Goal: Information Seeking & Learning: Learn about a topic

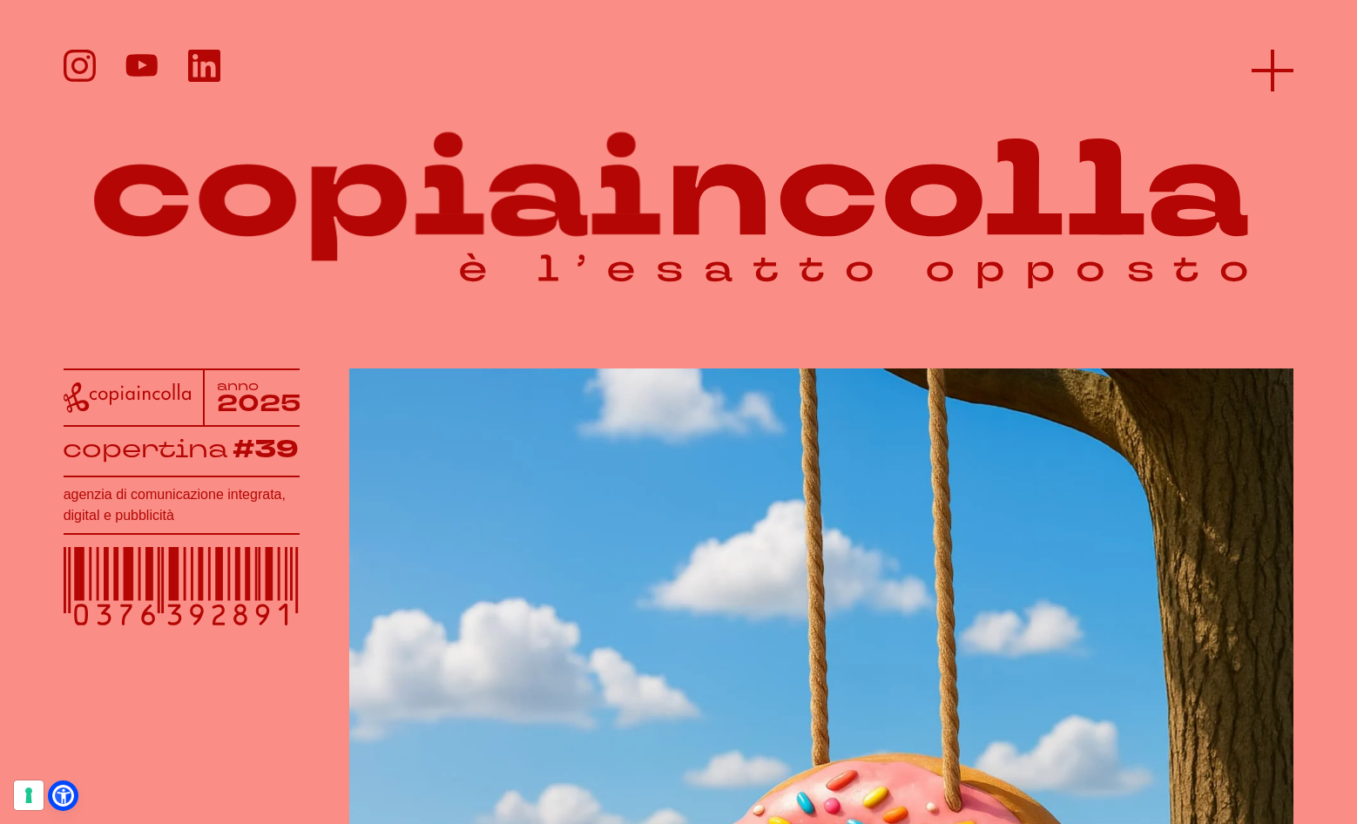
click at [1284, 71] on line at bounding box center [1273, 71] width 42 height 0
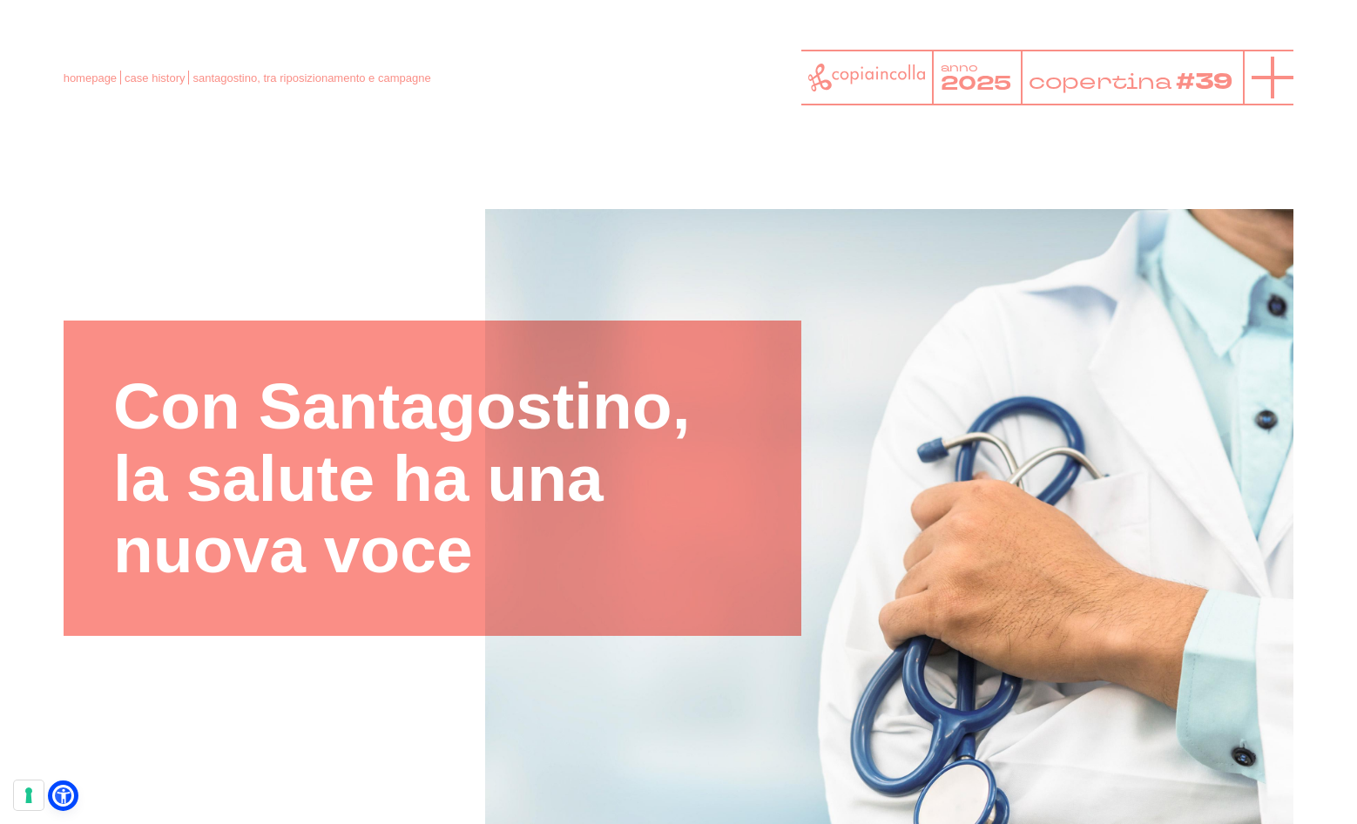
click at [1280, 83] on icon at bounding box center [1273, 78] width 42 height 42
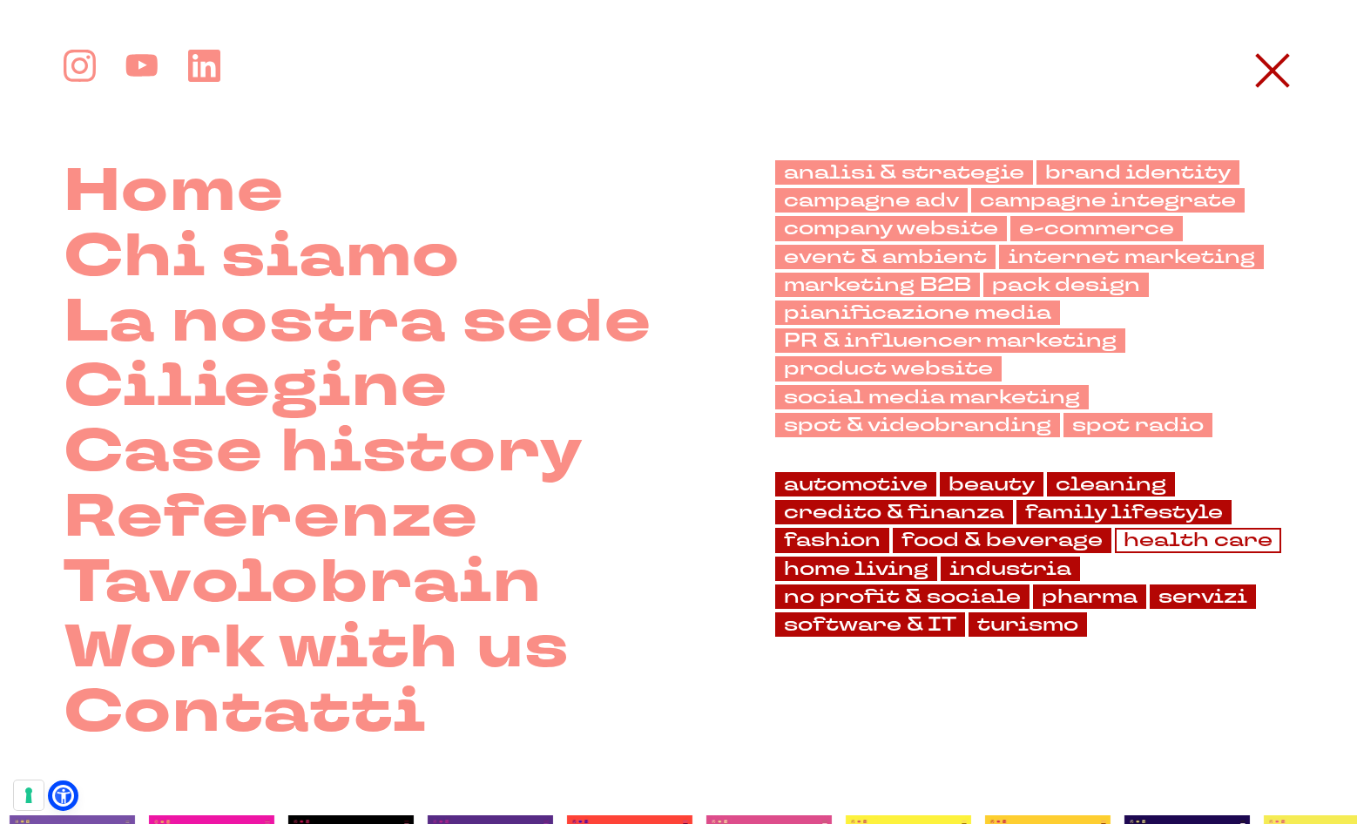
click at [1196, 537] on link "health care" at bounding box center [1198, 540] width 166 height 24
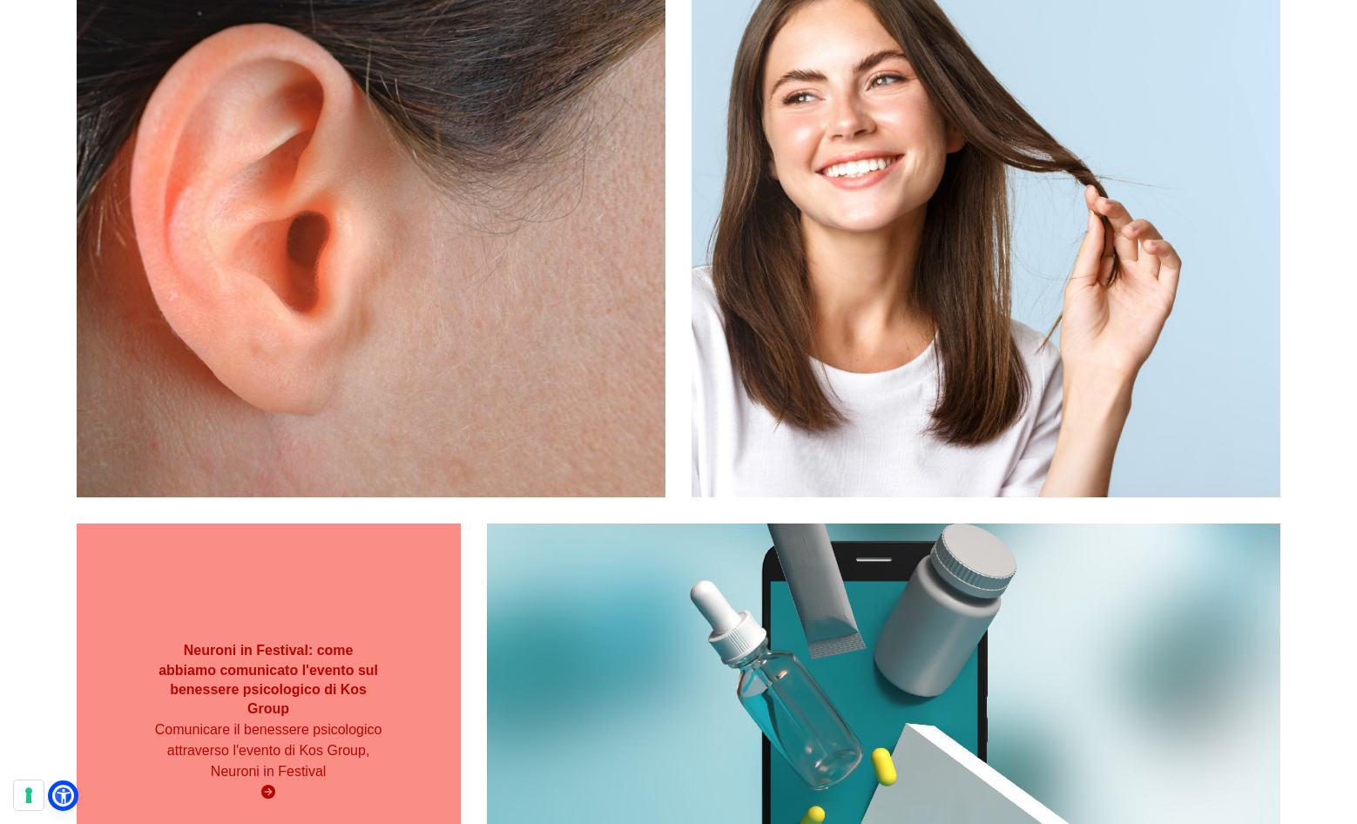
click at [308, 696] on h3 "Neuroni in Festival: come abbiamo comunicato l'evento sul benessere psicologico…" at bounding box center [268, 680] width 231 height 78
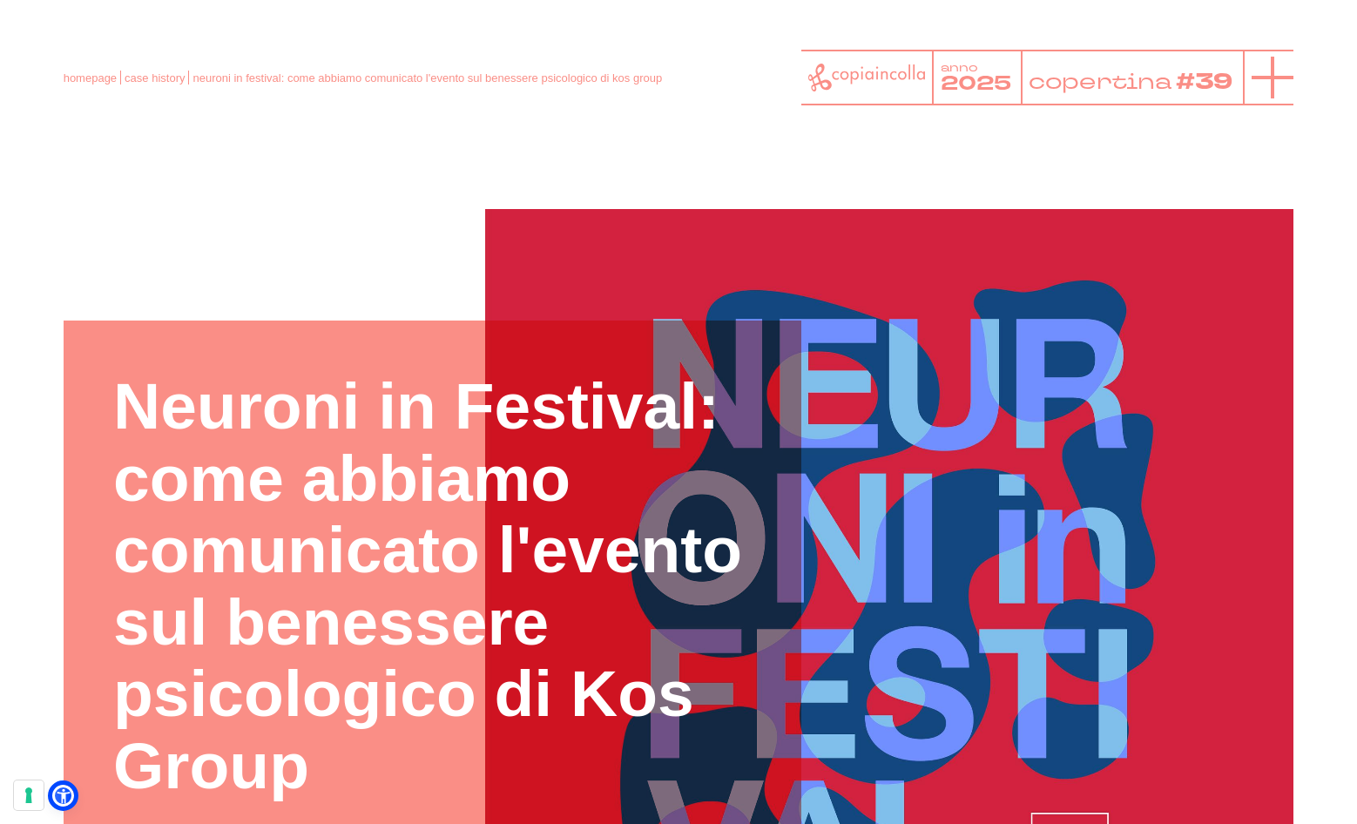
click at [1264, 78] on line at bounding box center [1273, 78] width 42 height 0
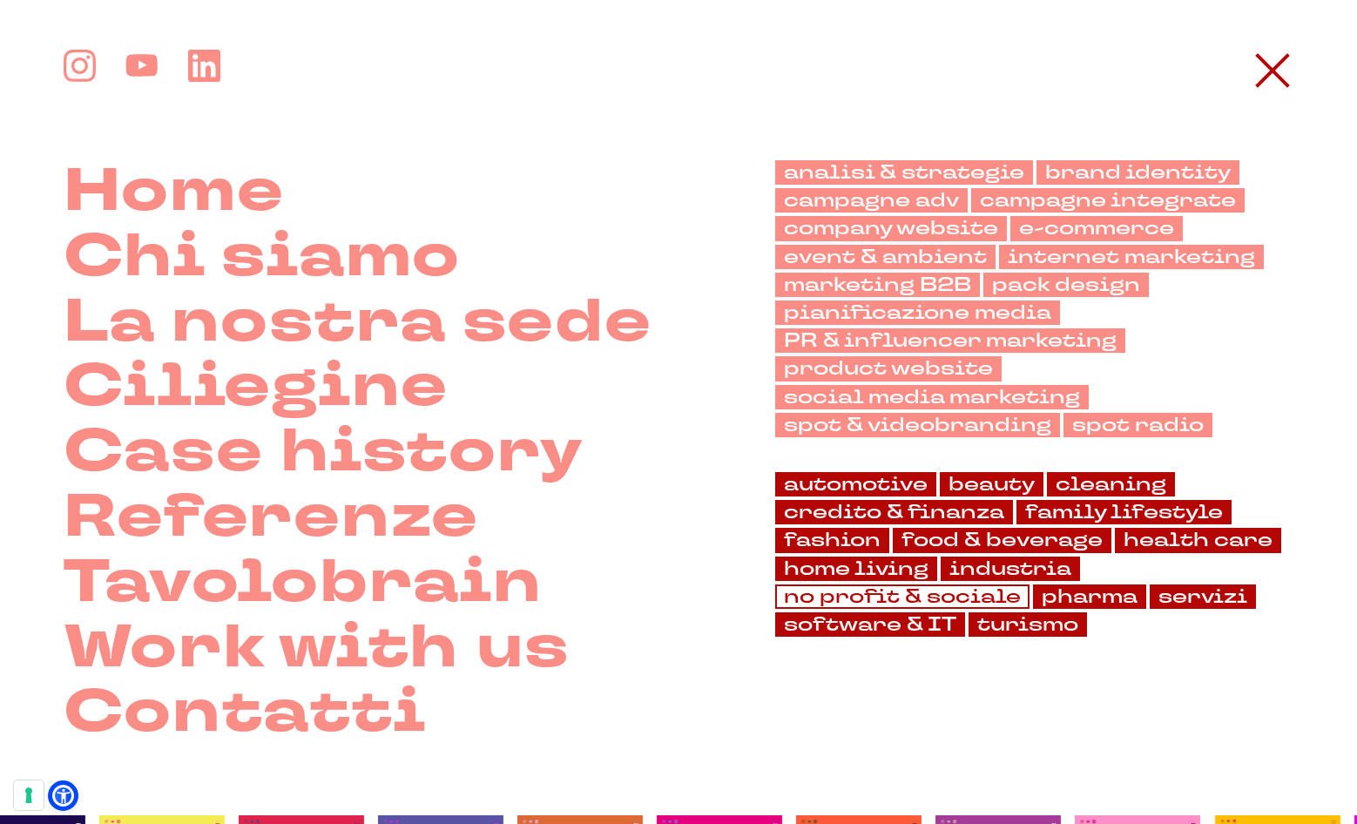
click at [875, 594] on link "no profit & sociale" at bounding box center [902, 596] width 254 height 24
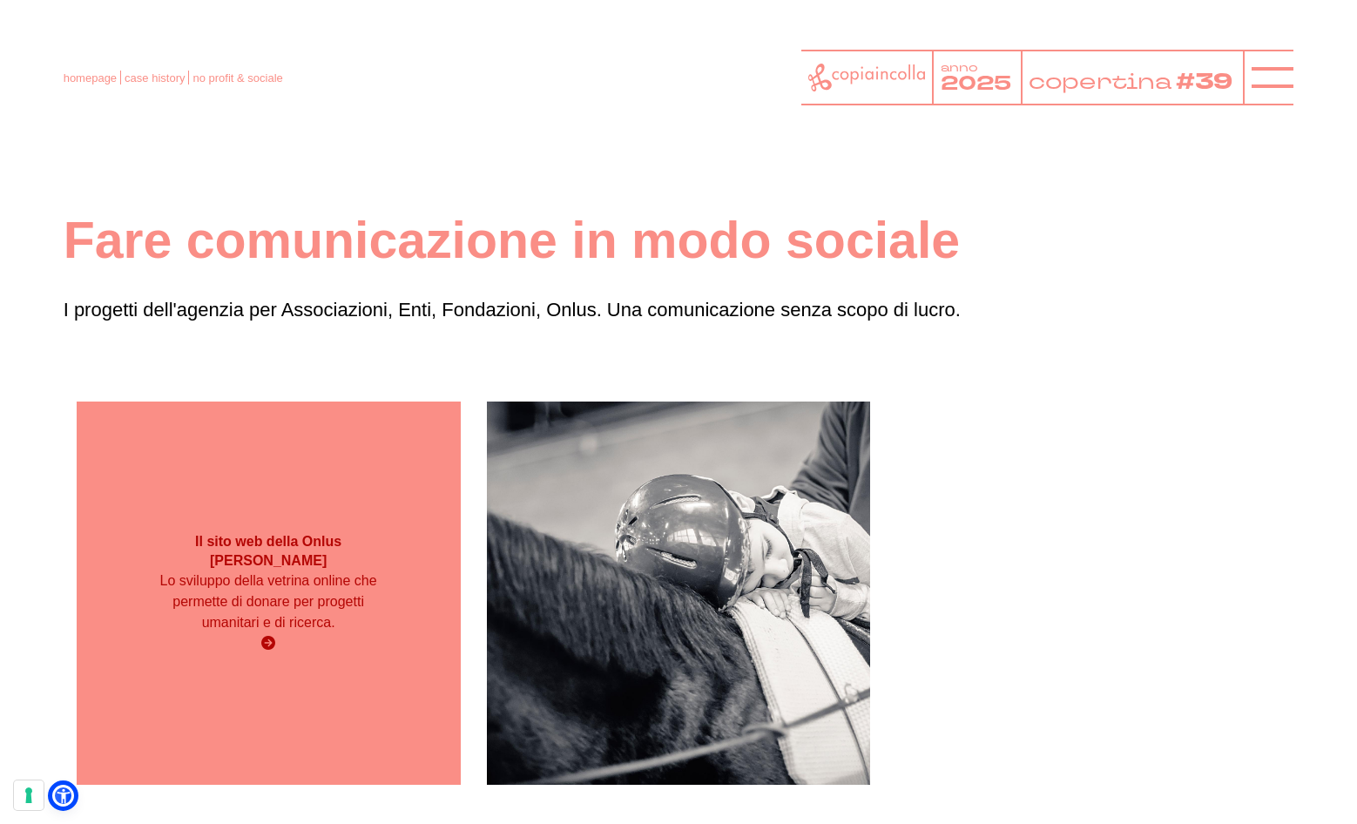
click at [313, 676] on div "Il sito web della Onlus Valter Baldaccini Lo sviluppo della vetrina online che …" at bounding box center [269, 594] width 384 height 384
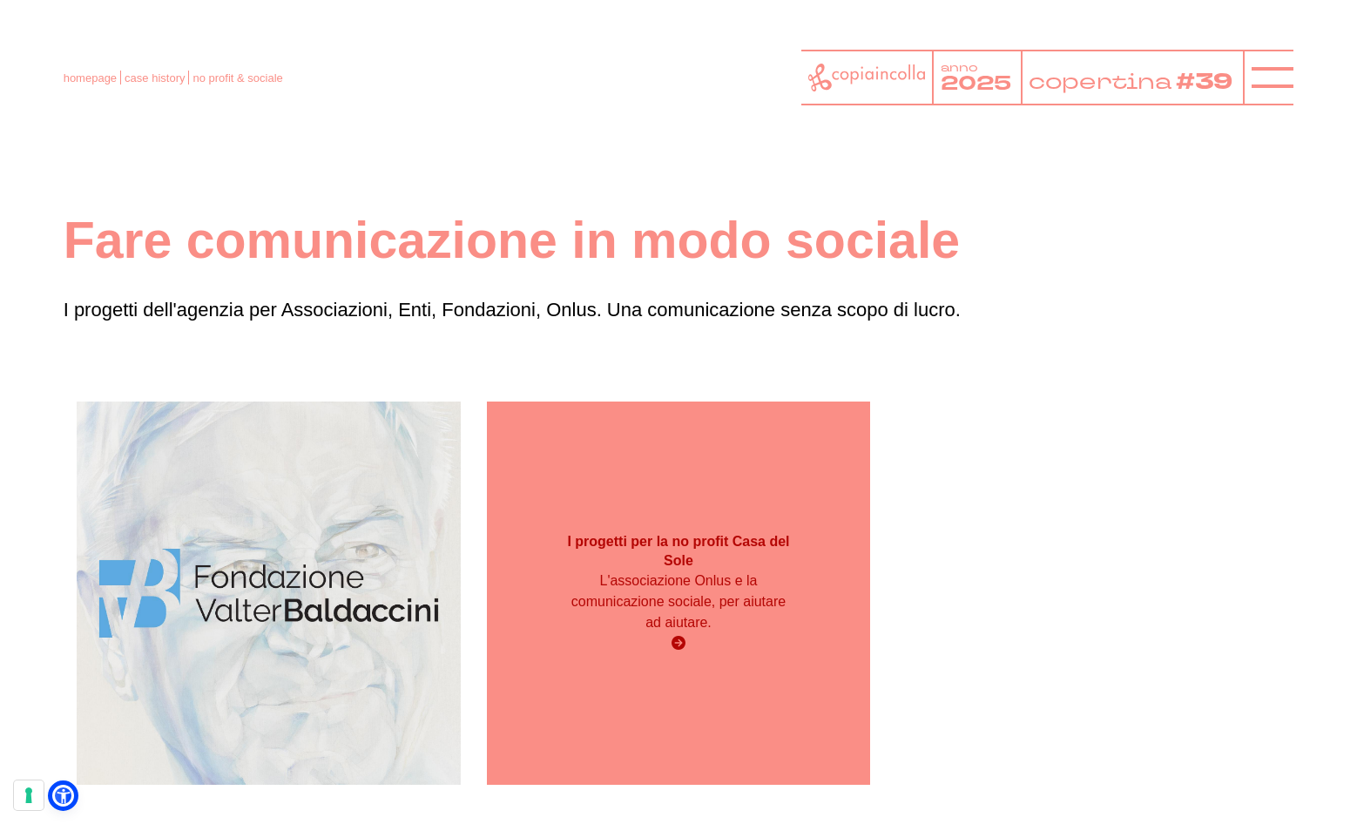
click at [686, 523] on div "I progetti per la no profit Casa del Sole L'associazione Onlus e la comunicazio…" at bounding box center [679, 594] width 384 height 384
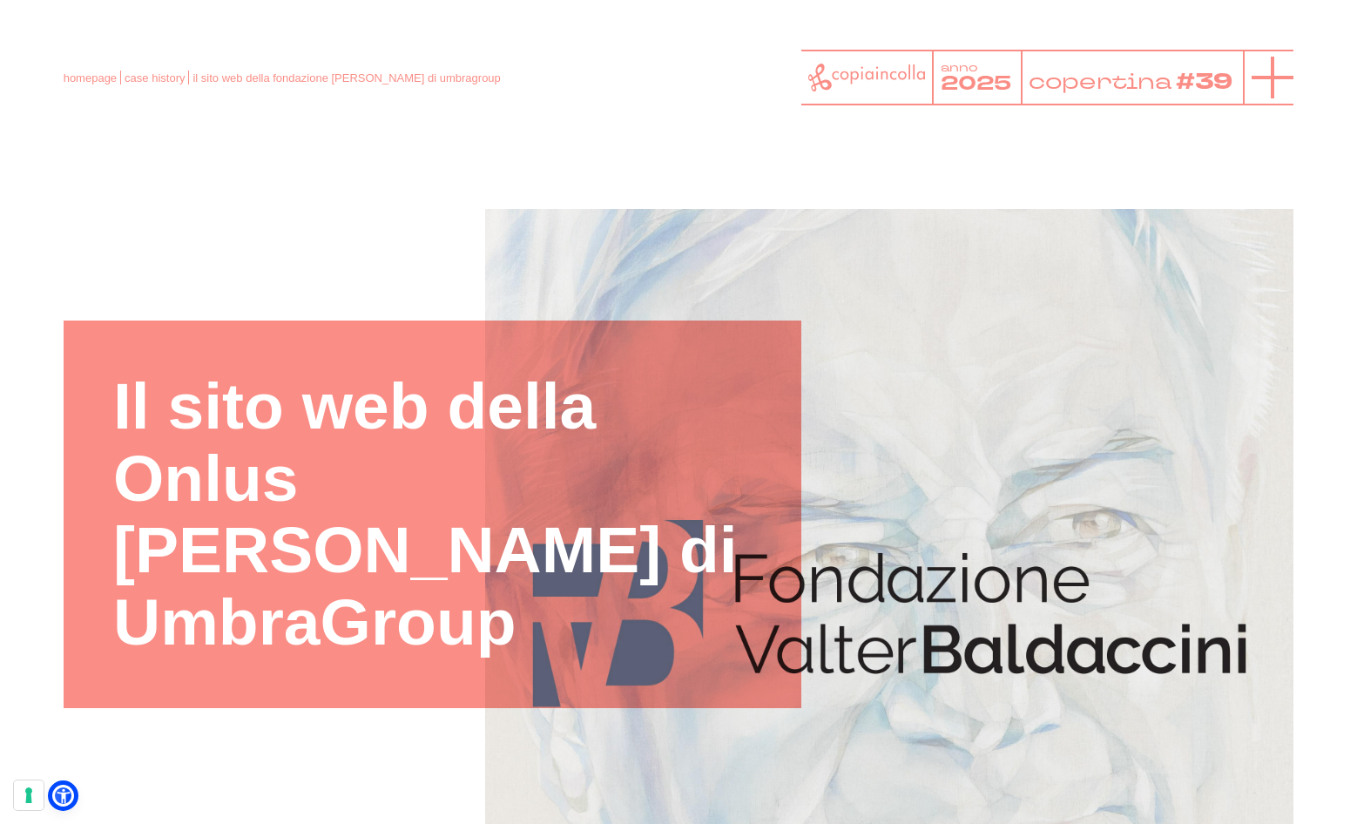
click at [1260, 65] on icon at bounding box center [1273, 78] width 42 height 42
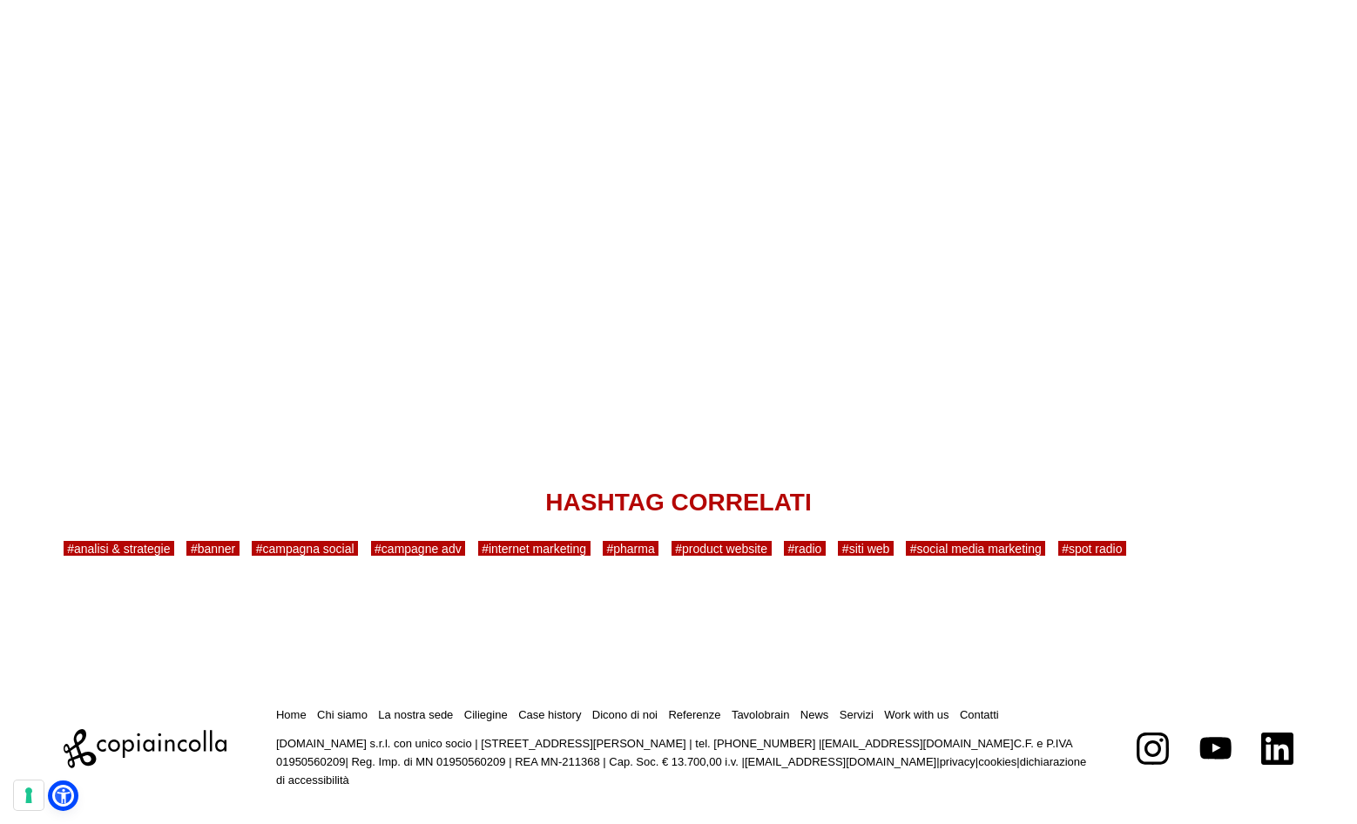
scroll to position [9827, 0]
